Goal: Find specific page/section: Find specific page/section

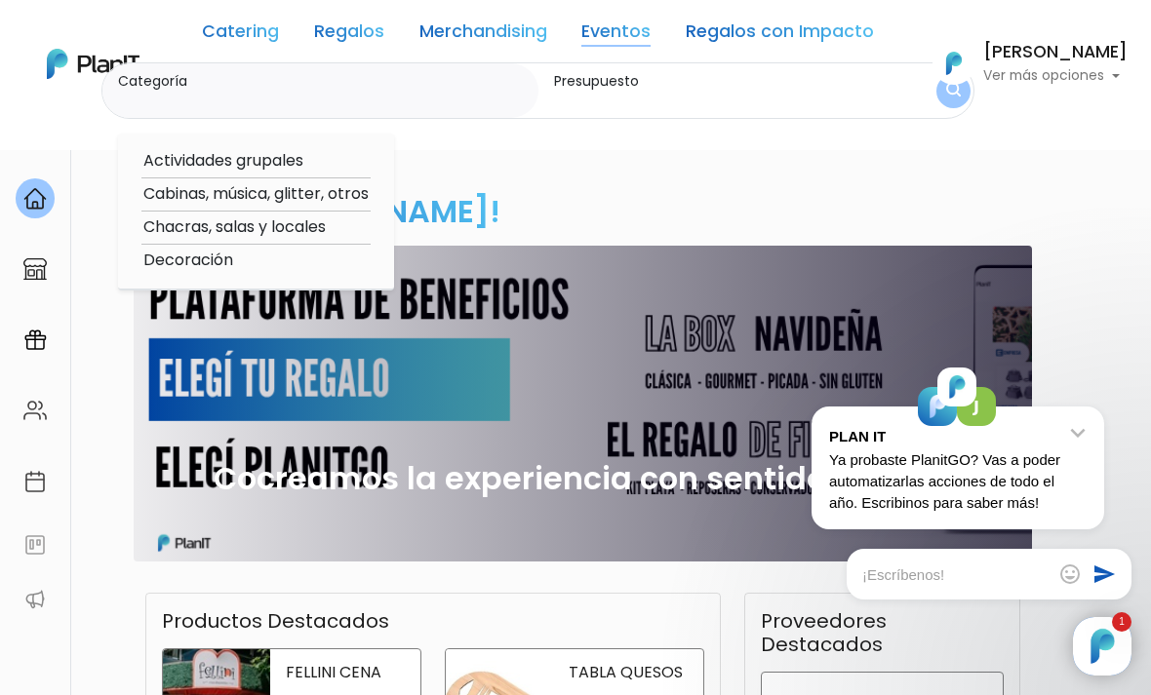
click at [351, 28] on link "Regalos" at bounding box center [349, 34] width 70 height 23
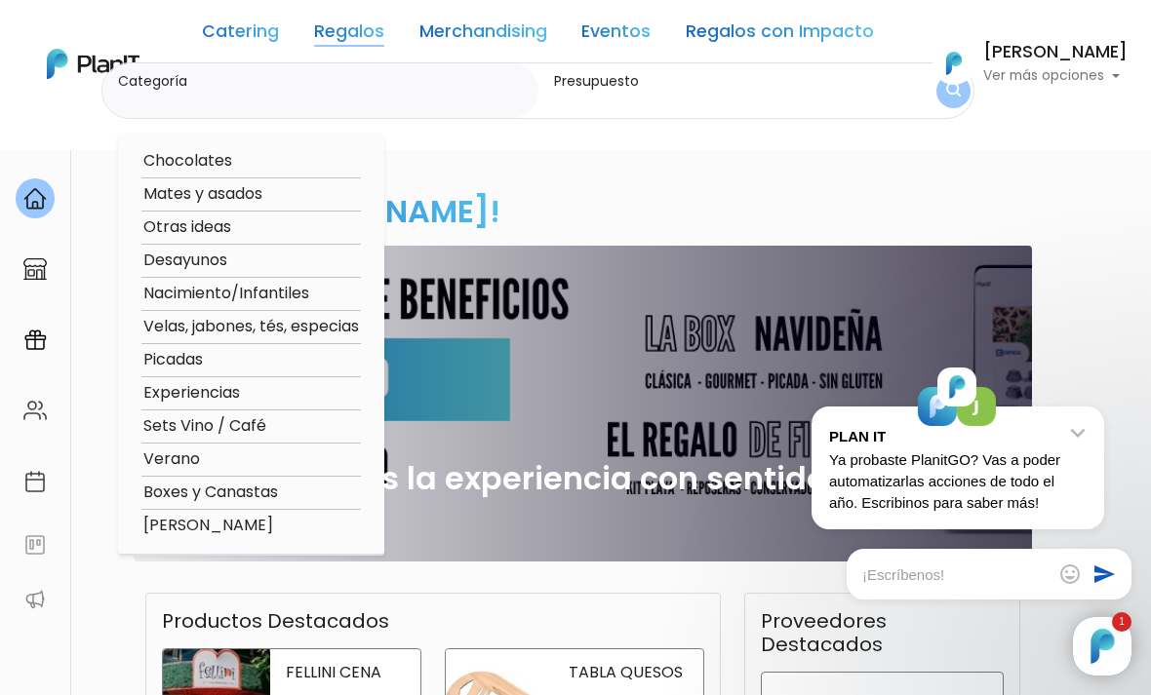
click at [619, 594] on div "¡Hola Sofía Valiente! slide 1 of 1 Cocreamos la experiencia con sentido e impac…" at bounding box center [575, 577] width 936 height 862
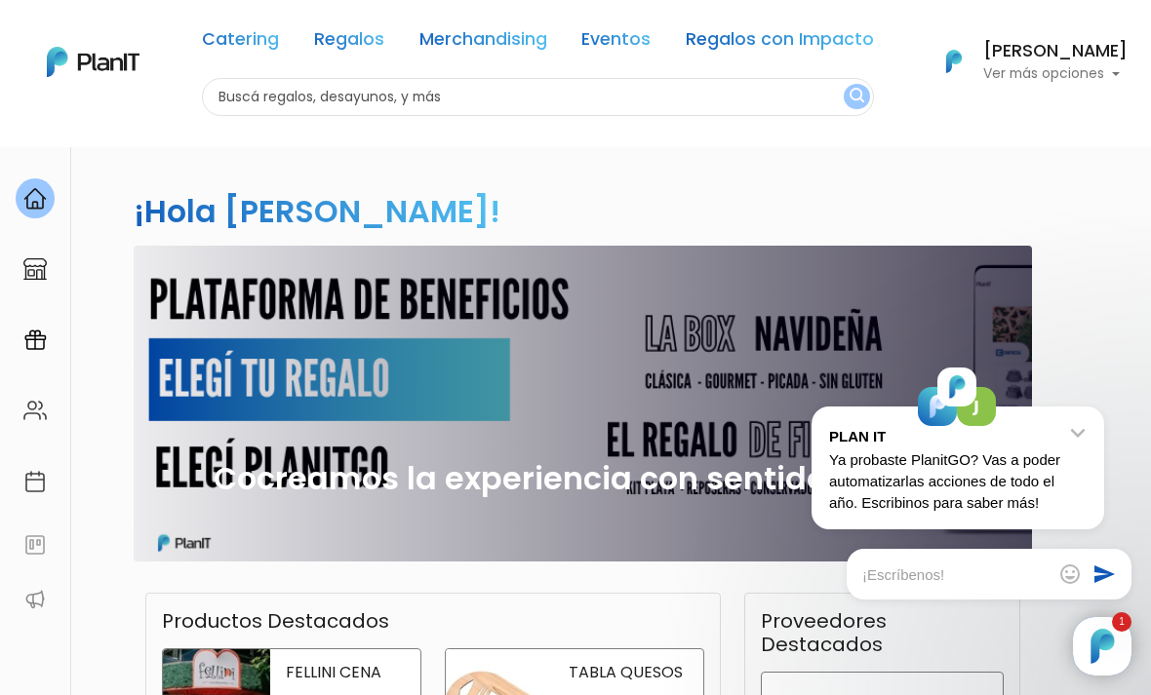
click at [1093, 431] on div "PLAN IT Ya probaste PlanitGO? Vas a poder automatizarlas acciones de todo el añ…" at bounding box center [957, 468] width 293 height 123
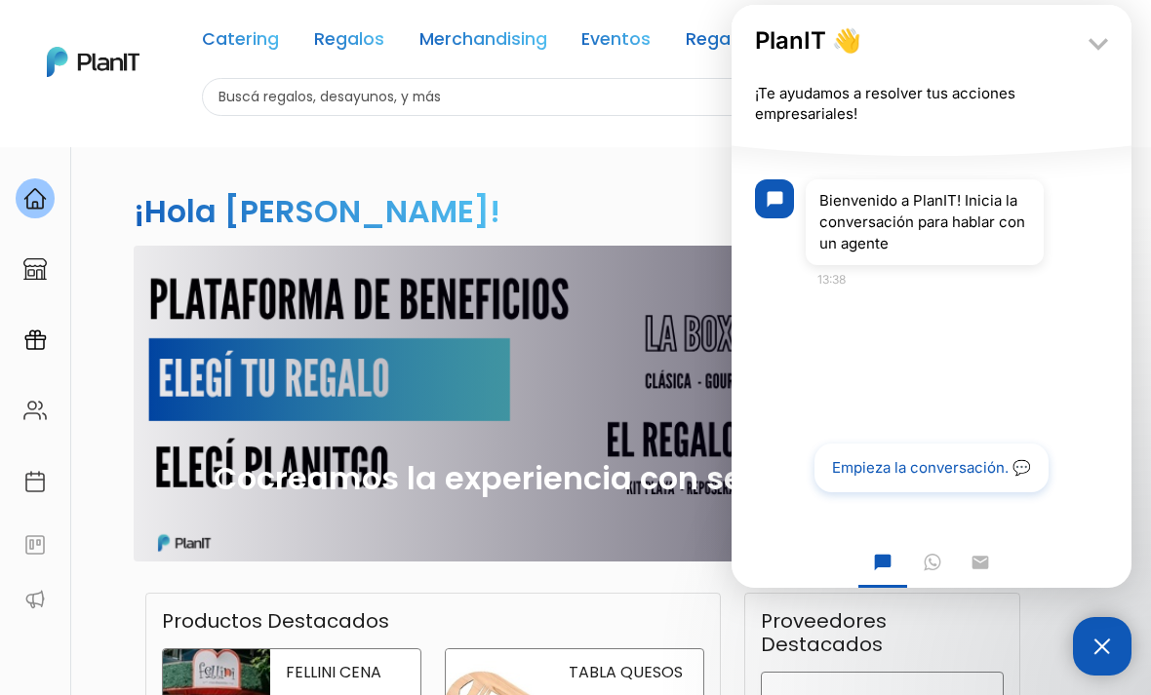
click at [573, 499] on h2 "Cocreamos la experiencia con sentido e impacto real" at bounding box center [583, 497] width 828 height 74
click at [1097, 51] on icon "keyboard_arrow_down" at bounding box center [1097, 43] width 39 height 39
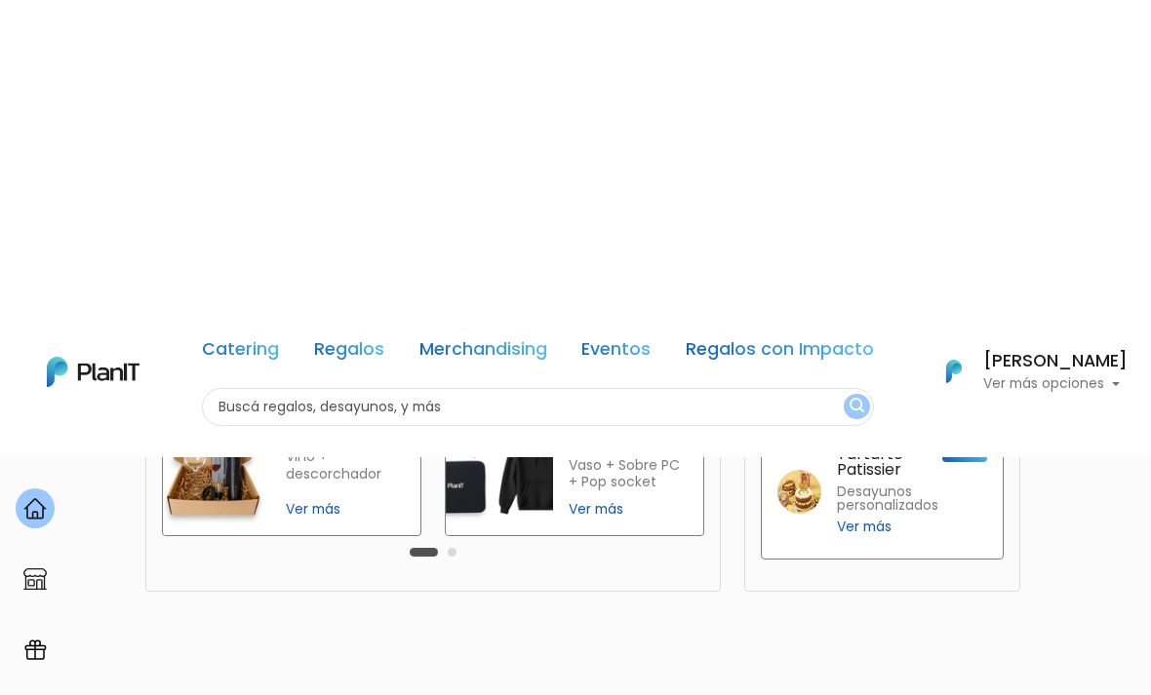
scroll to position [560, 0]
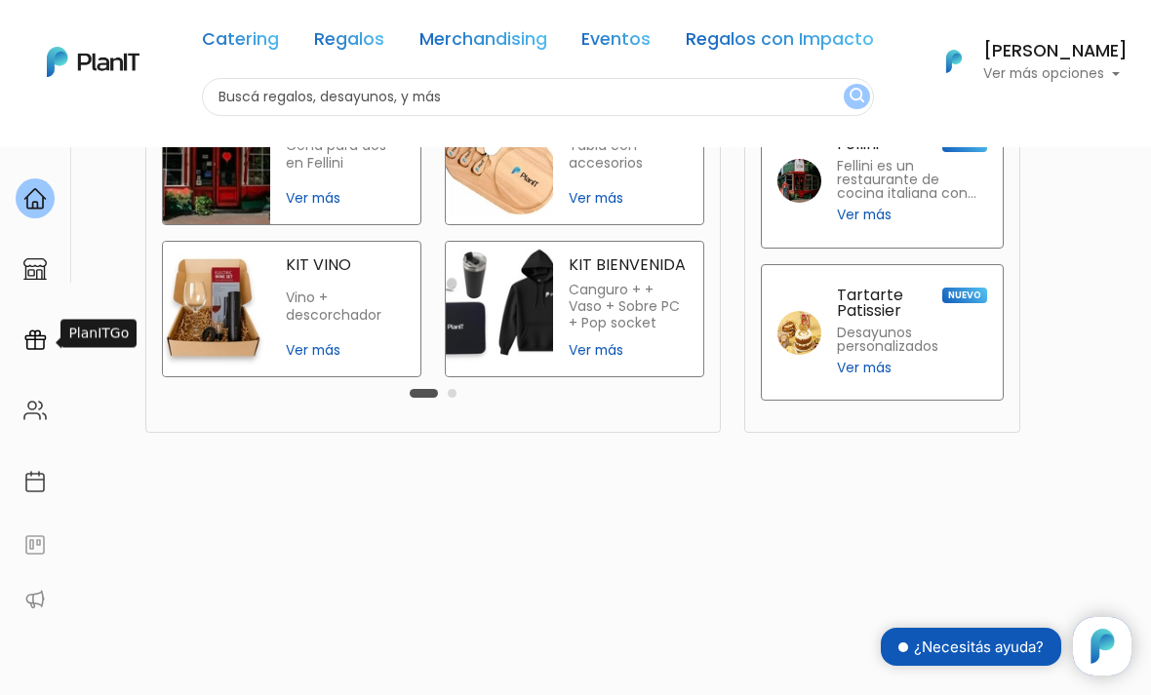
click at [35, 329] on img at bounding box center [34, 340] width 23 height 23
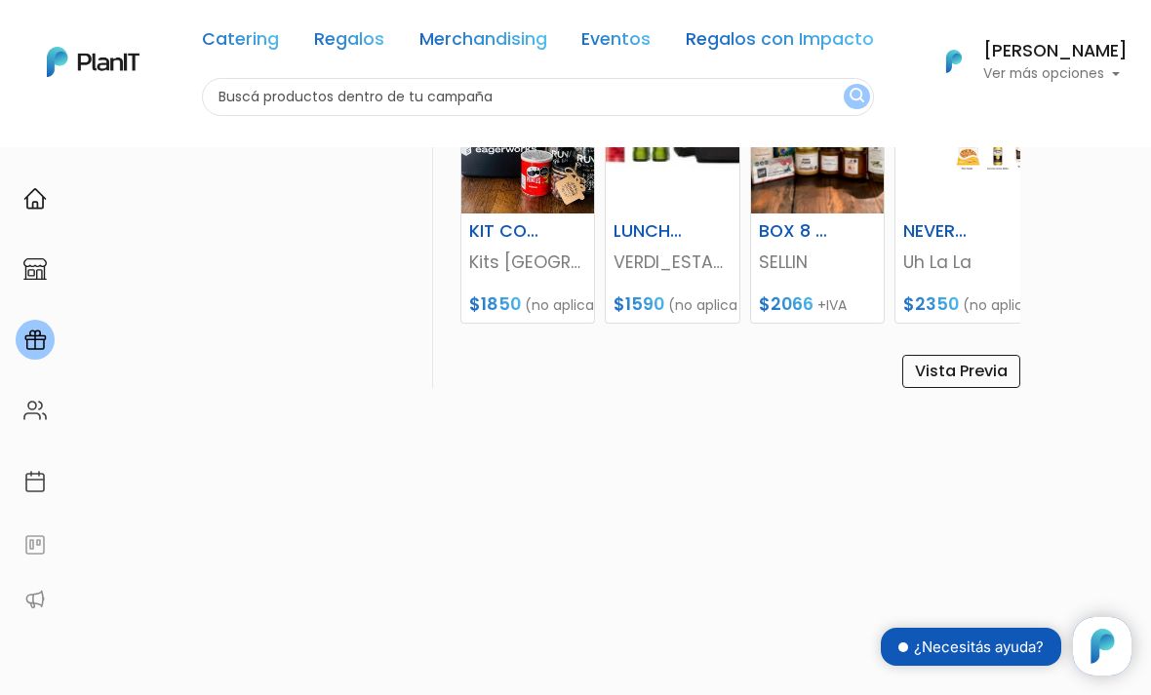
scroll to position [1127, 0]
click at [980, 364] on link "Vista Previa" at bounding box center [961, 372] width 118 height 33
